Goal: Information Seeking & Learning: Learn about a topic

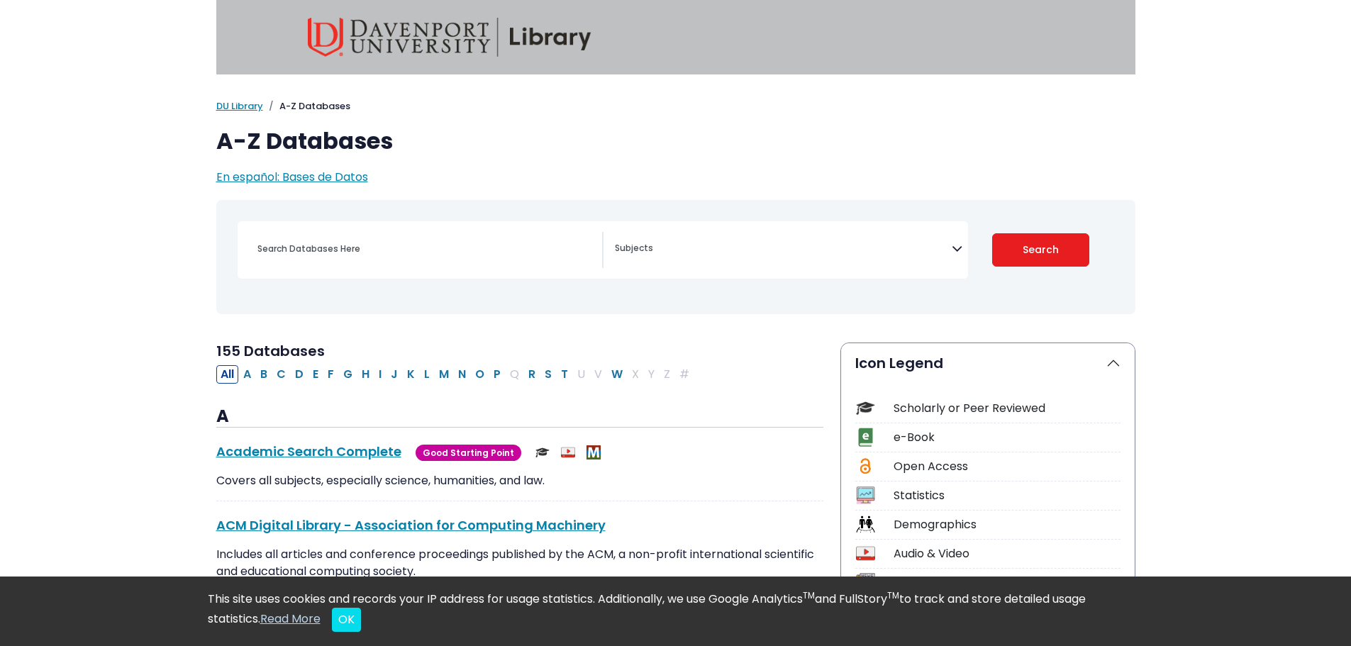
select select "Database Subject Filter"
click at [448, 250] on input "Search database by title or keyword" at bounding box center [425, 248] width 353 height 21
type input "[MEDICAL_DATA]"
click at [992, 233] on button "Search" at bounding box center [1040, 249] width 97 height 33
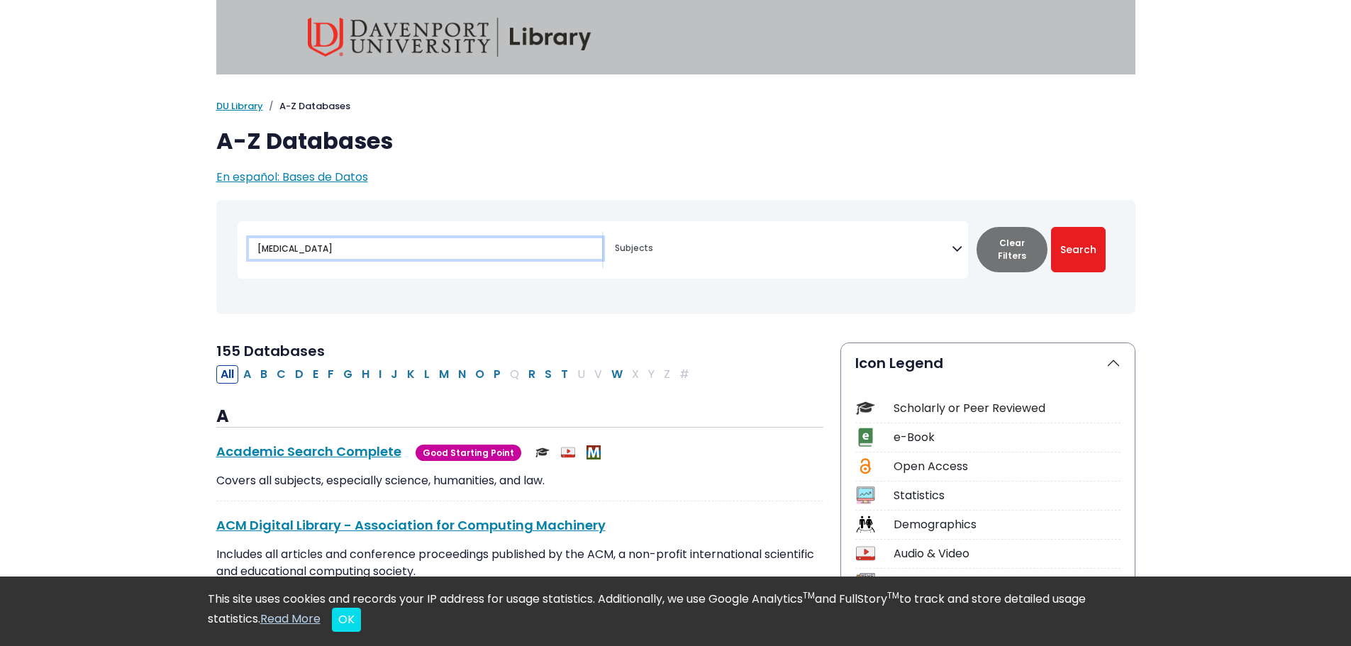
select select "Database Subject Filter"
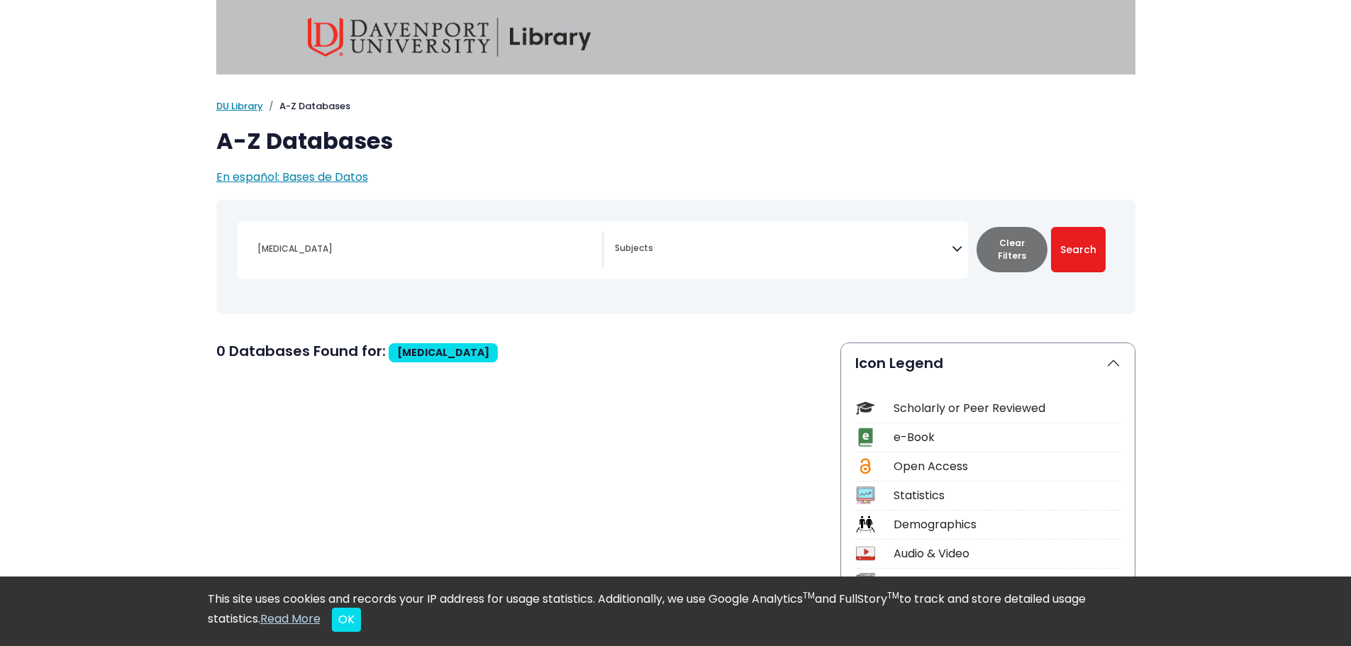
click at [659, 262] on span "Search filters" at bounding box center [783, 250] width 337 height 36
drag, startPoint x: 428, startPoint y: 243, endPoint x: 156, endPoint y: 206, distance: 274.8
click at [647, 247] on textarea "Search" at bounding box center [783, 249] width 337 height 11
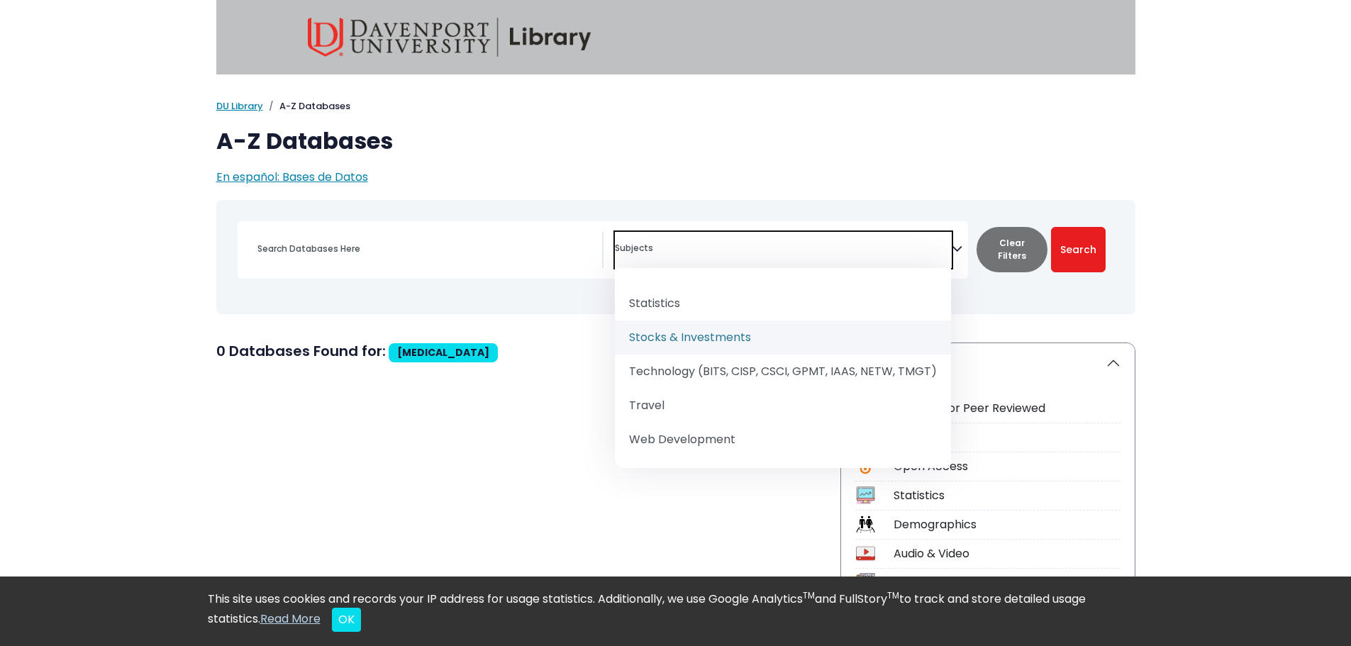
scroll to position [1899, 0]
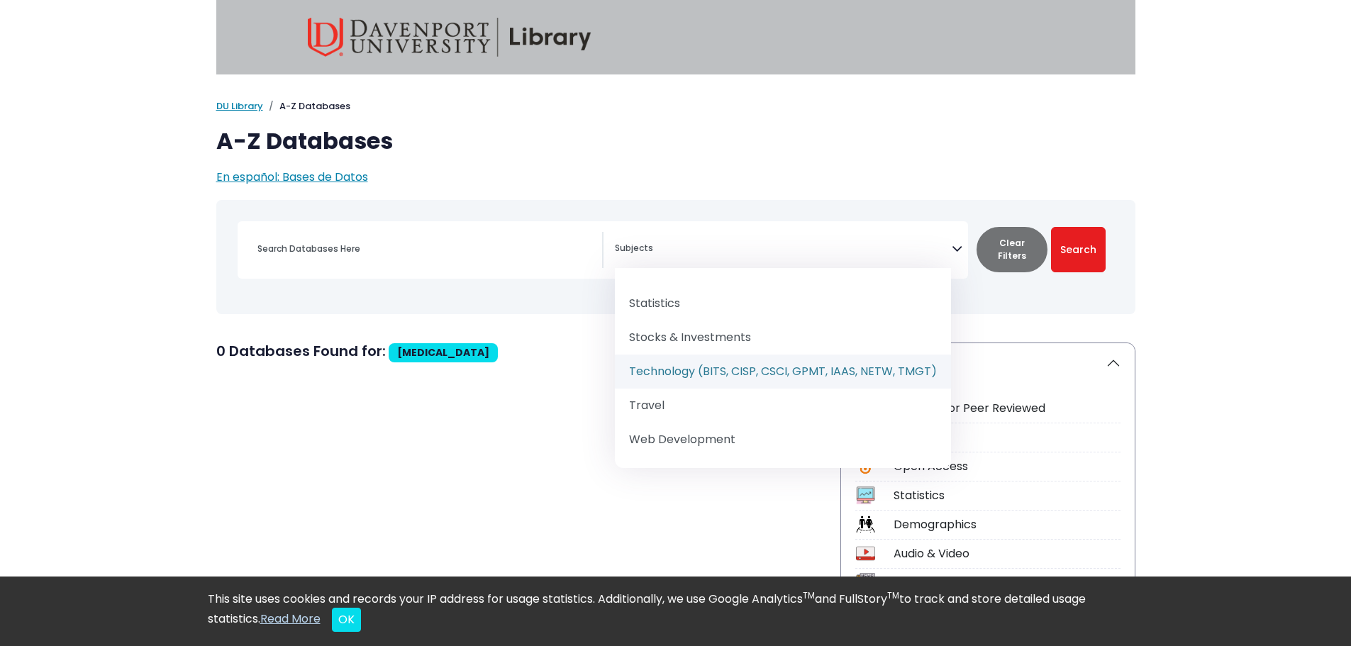
select select "219090"
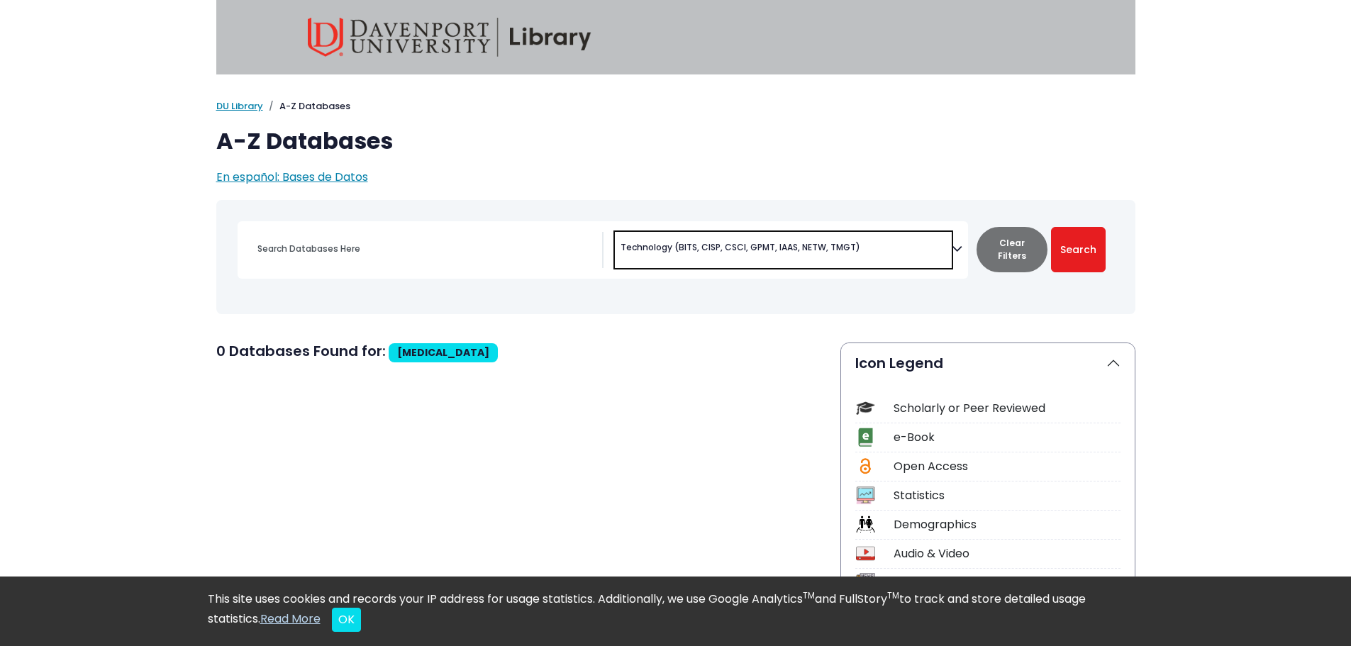
scroll to position [1051, 0]
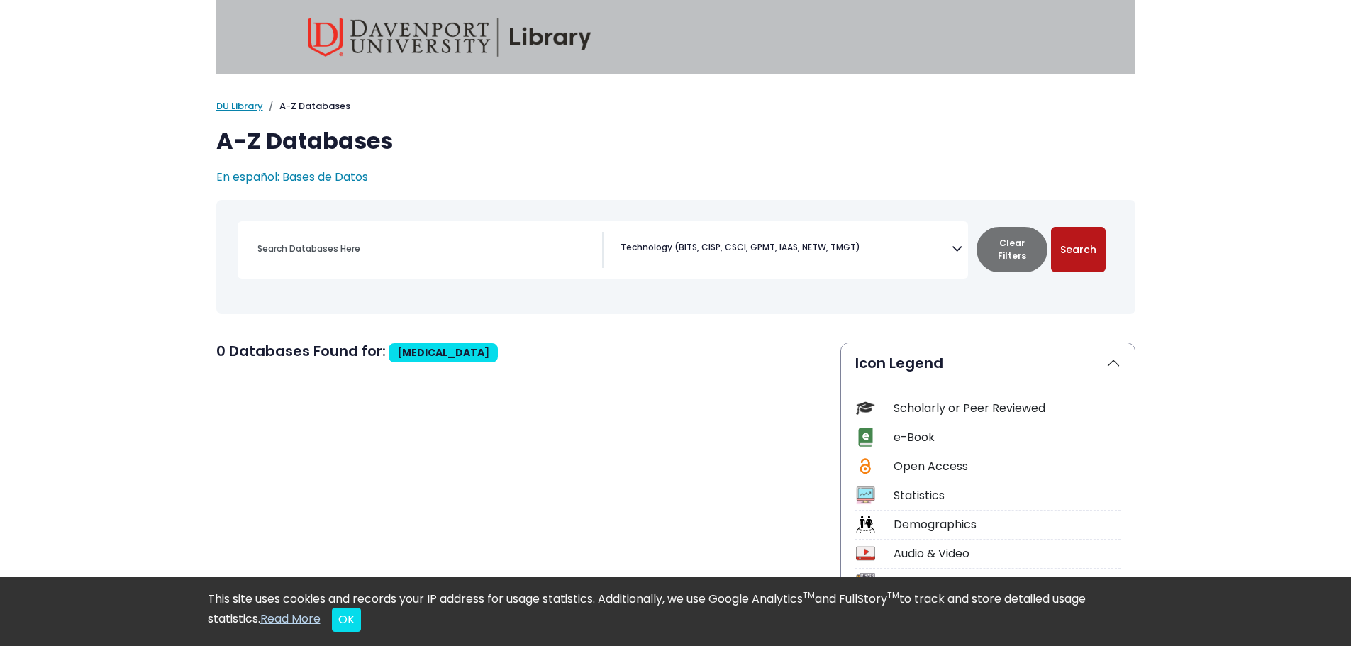
click at [1086, 258] on button "Search" at bounding box center [1078, 249] width 55 height 45
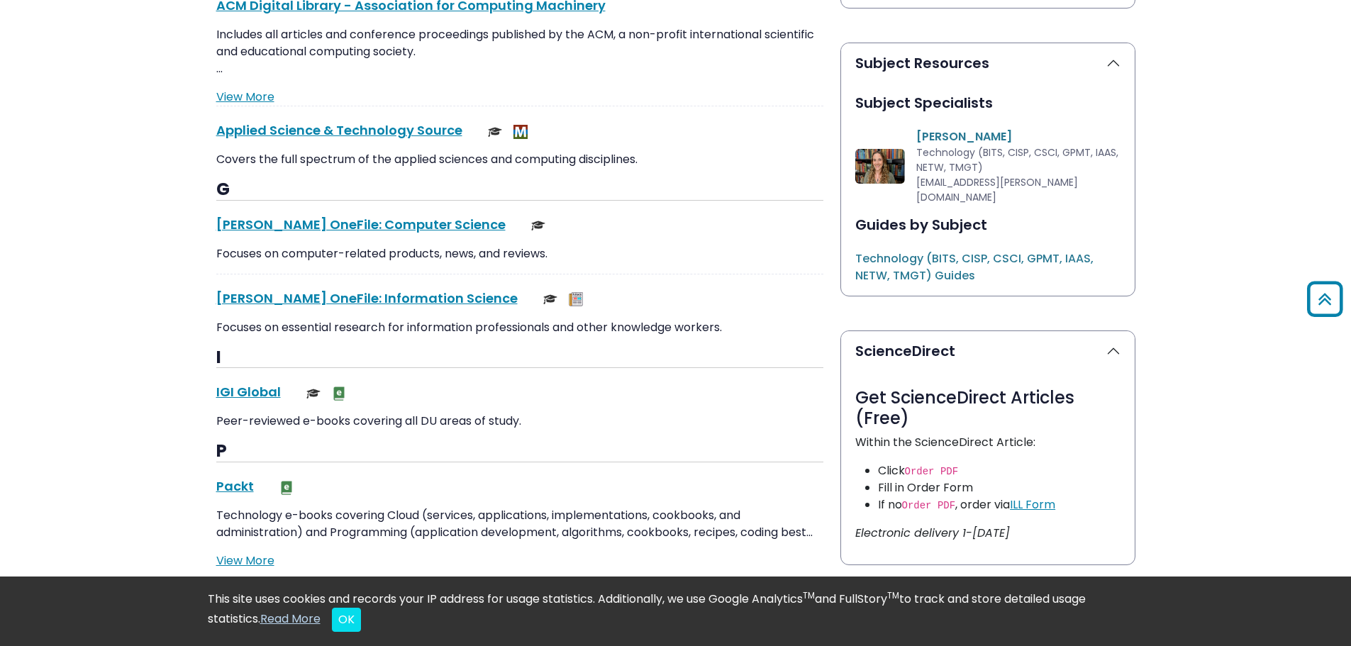
scroll to position [726, 0]
click at [383, 228] on link "[PERSON_NAME] OneFile: Computer Science This link opens in a new window" at bounding box center [360, 225] width 289 height 18
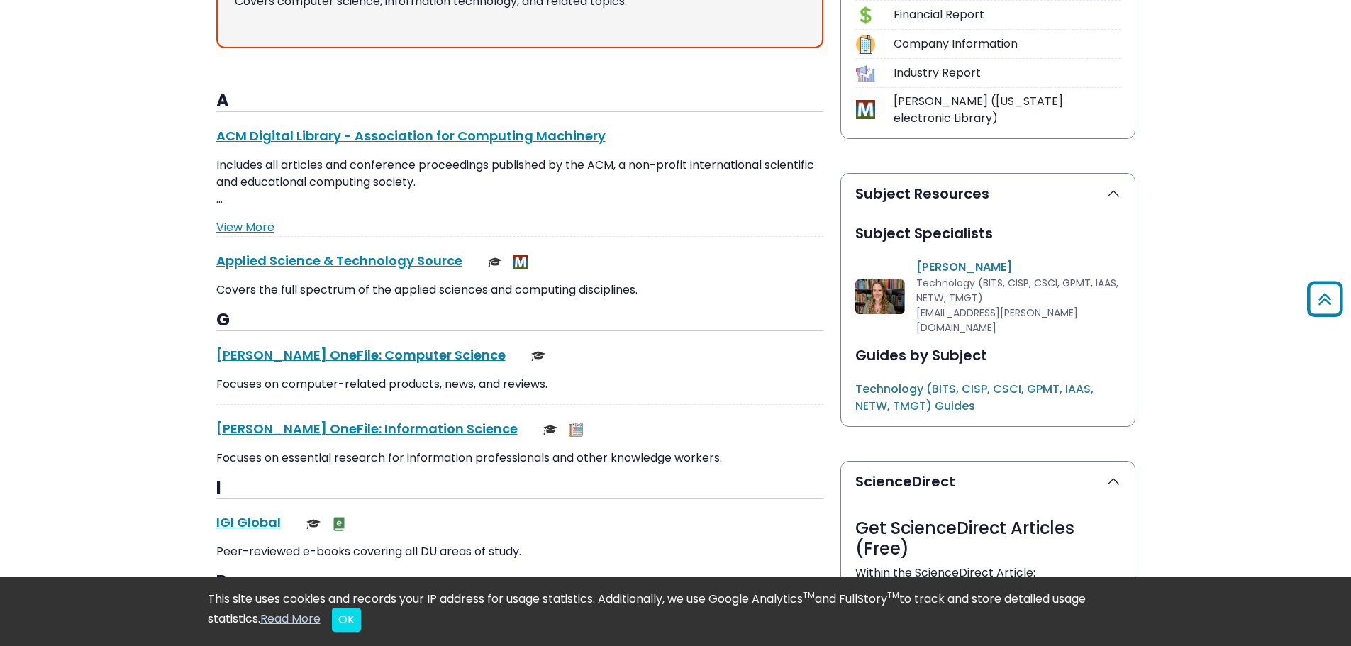
scroll to position [596, 0]
click at [373, 266] on link "Applied Science & Technology Source This link opens in a new window" at bounding box center [339, 261] width 246 height 18
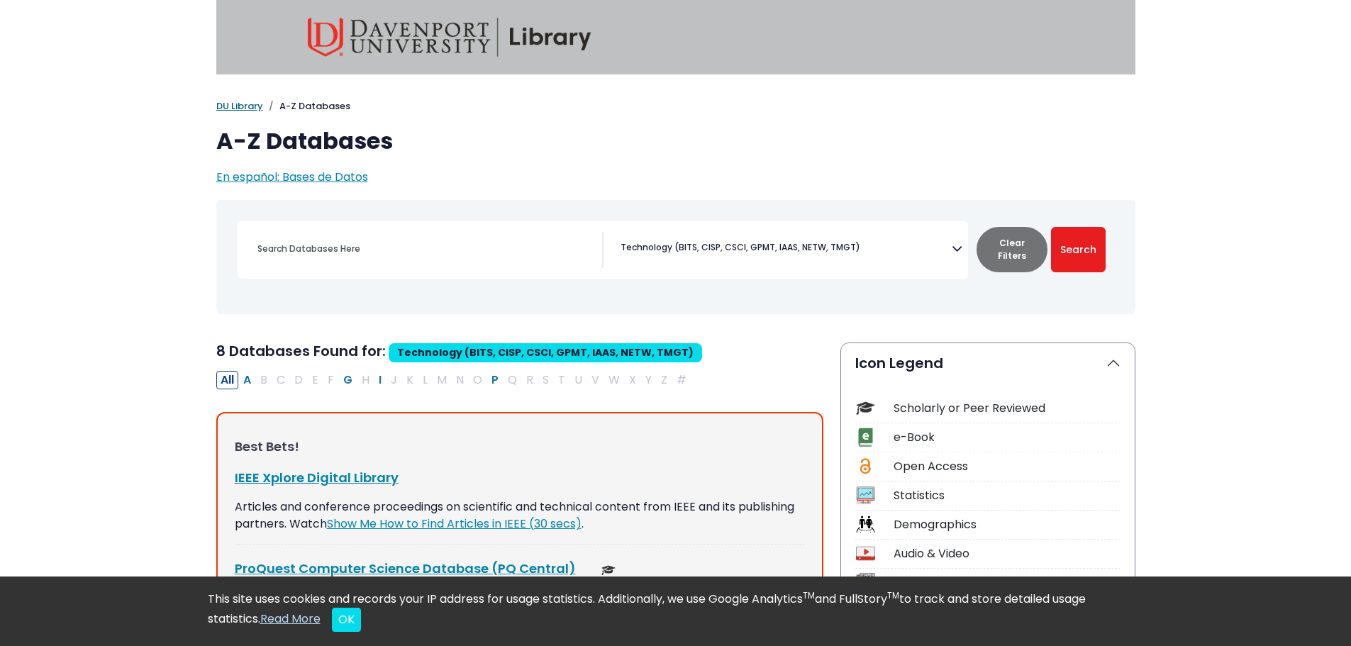
click at [228, 99] on link "DU Library" at bounding box center [239, 105] width 47 height 13
